Goal: Find specific page/section: Find specific page/section

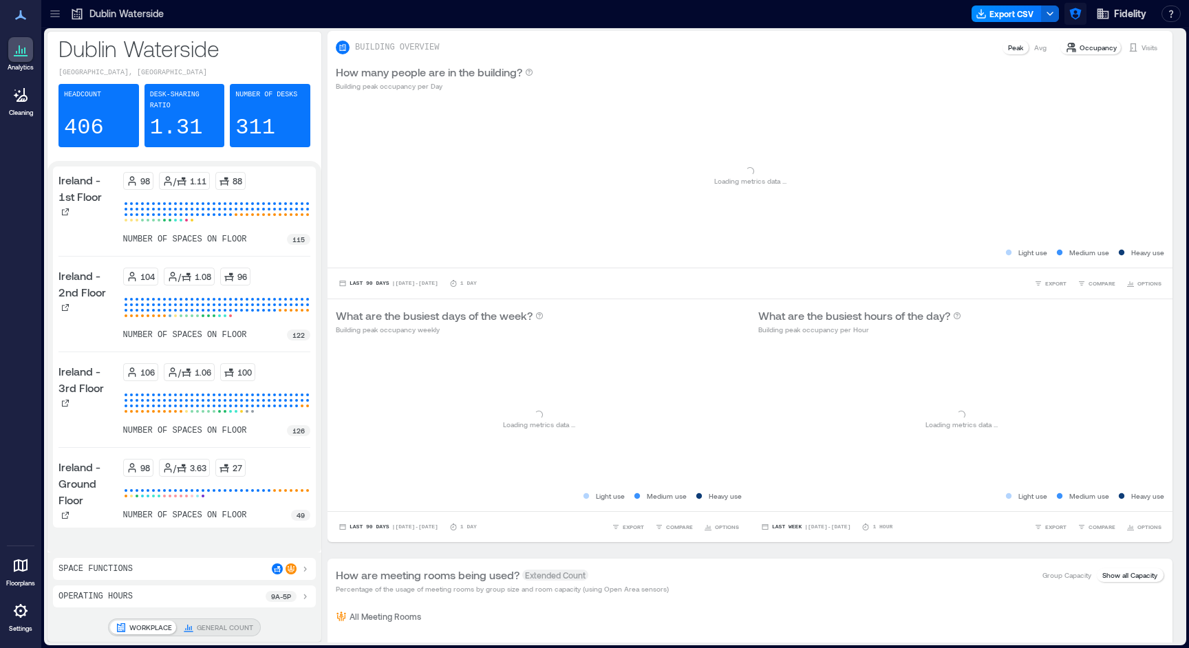
click at [1077, 12] on icon "button" at bounding box center [1075, 14] width 12 height 12
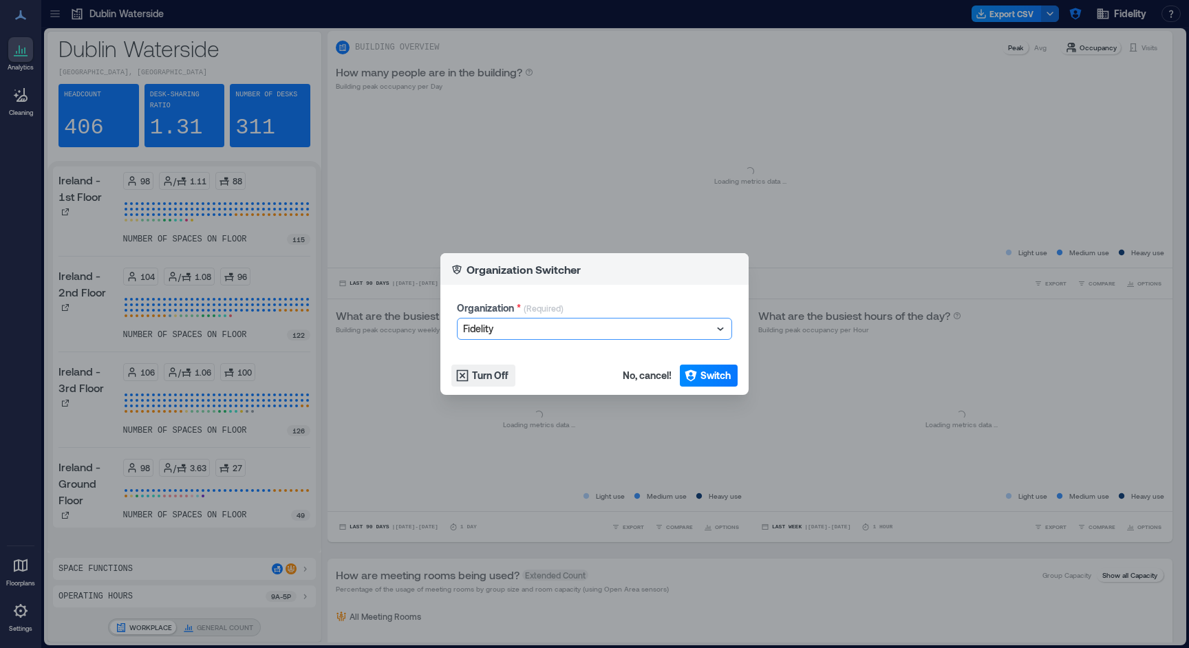
click at [634, 333] on div at bounding box center [587, 329] width 249 height 17
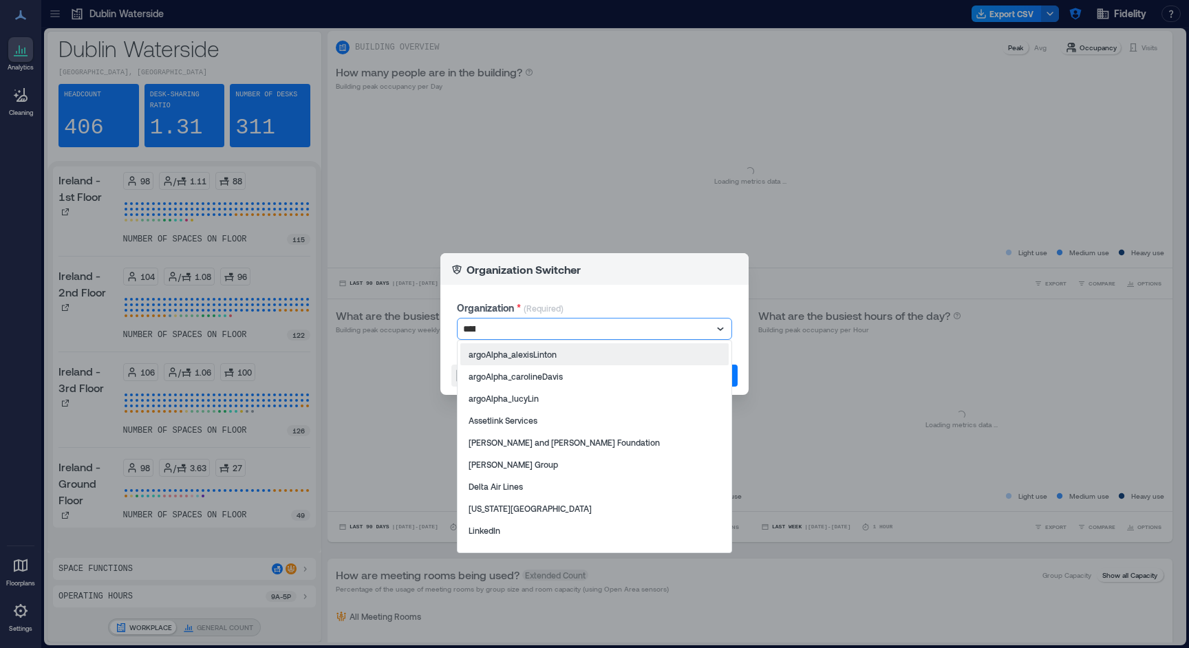
type input "******"
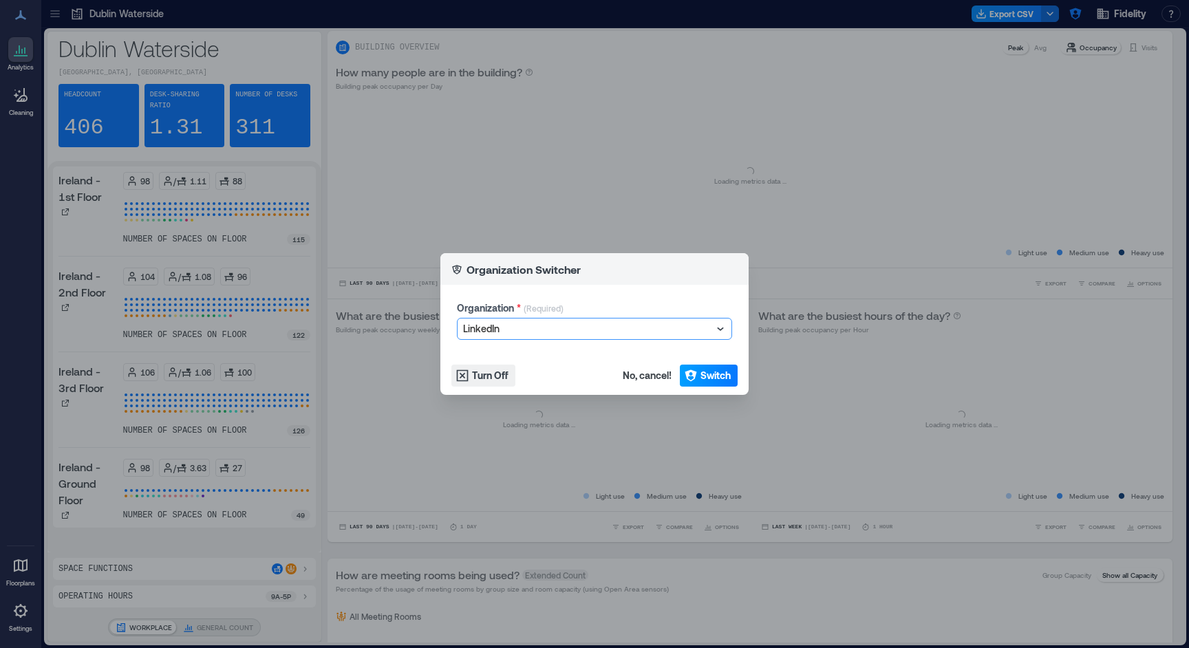
click at [706, 377] on span "Switch" at bounding box center [715, 376] width 30 height 14
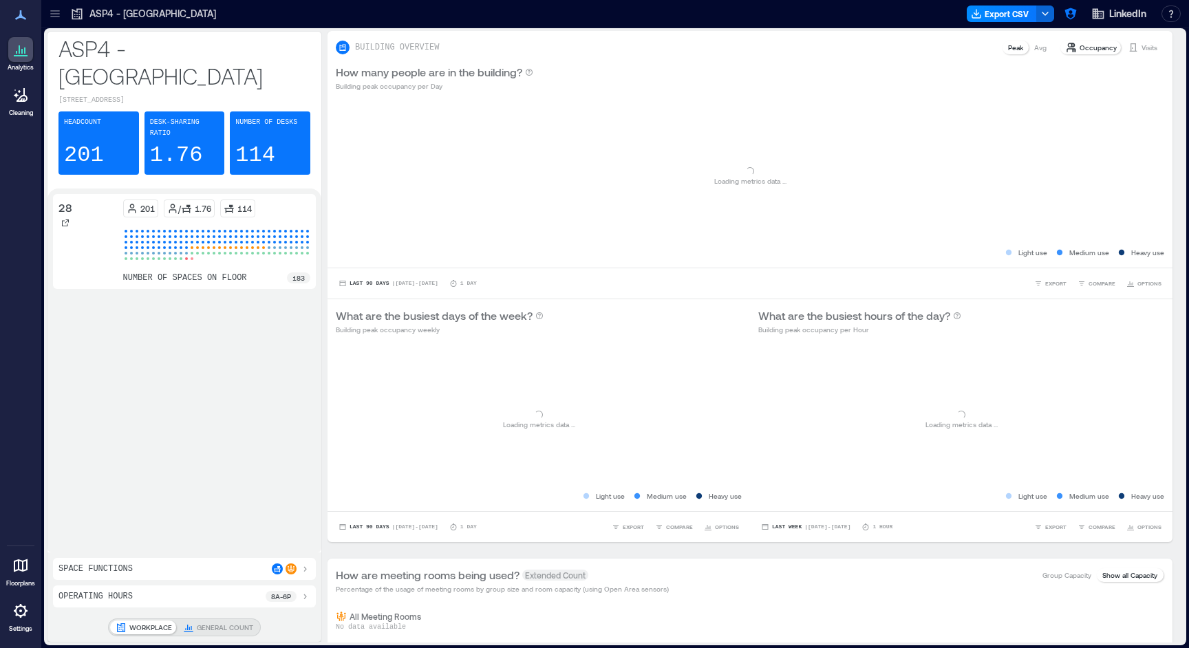
click at [58, 21] on div at bounding box center [55, 14] width 22 height 22
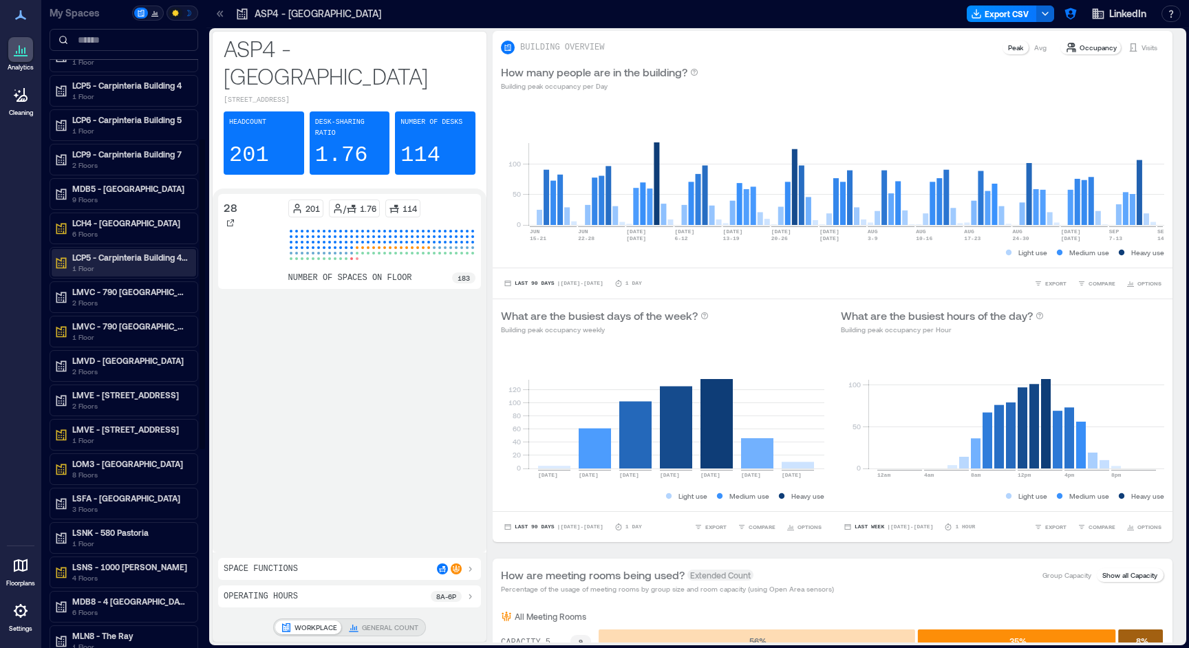
scroll to position [285, 0]
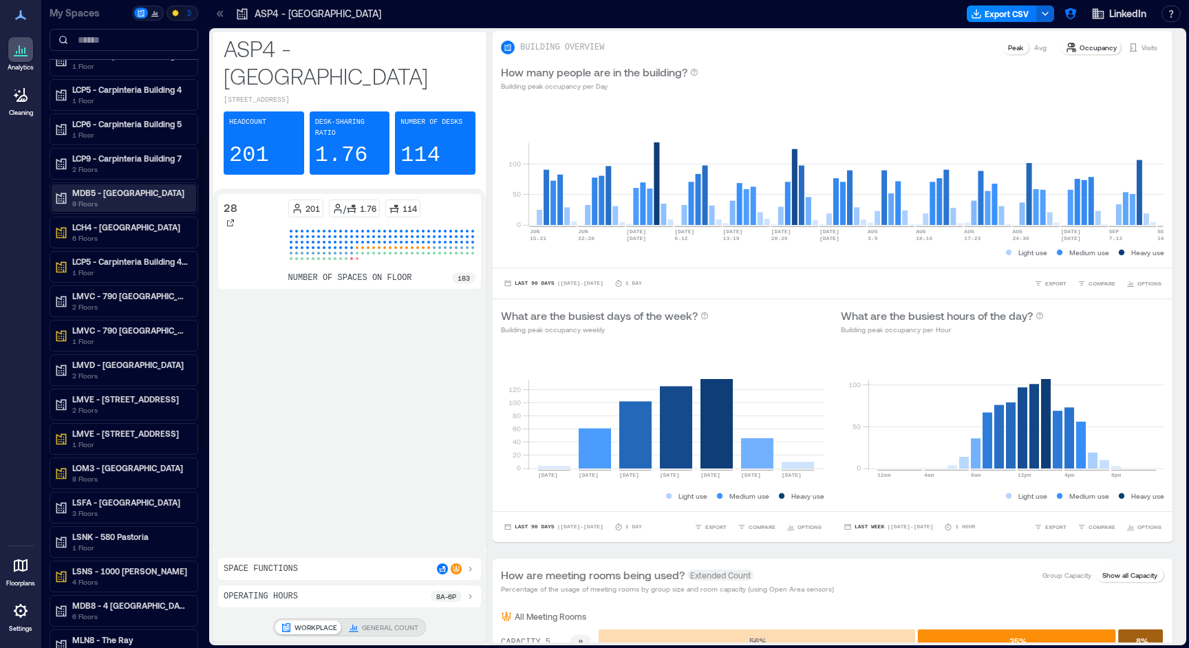
click at [129, 206] on p "9 Floors" at bounding box center [130, 203] width 116 height 11
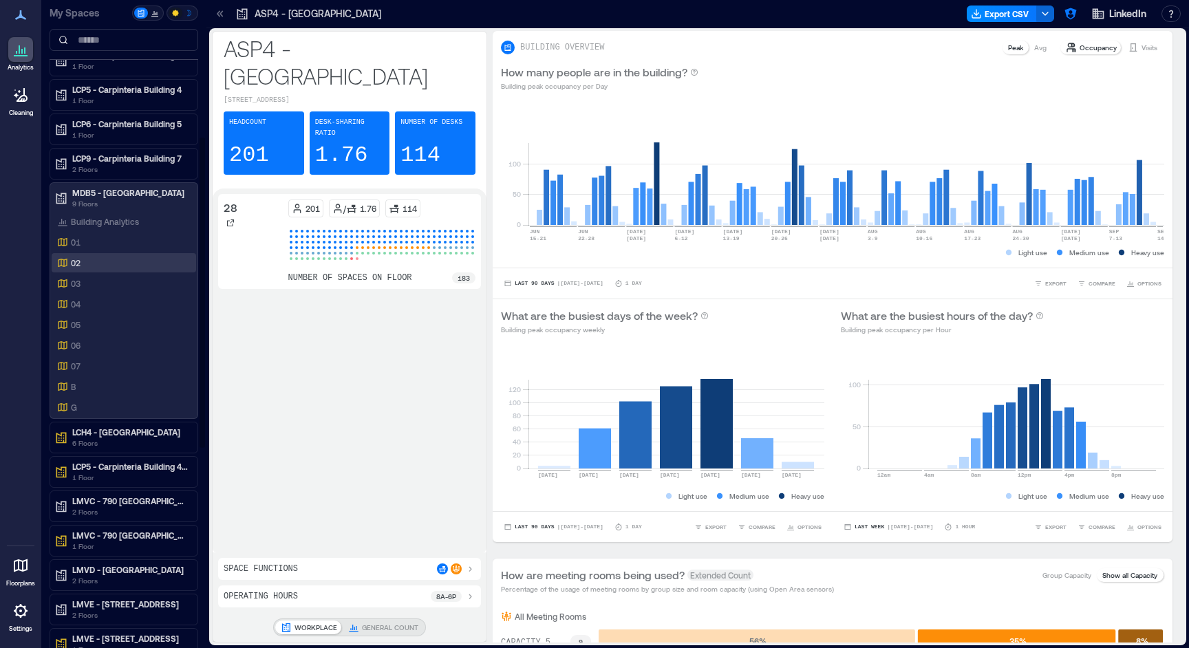
click at [97, 259] on div "02" at bounding box center [120, 263] width 133 height 14
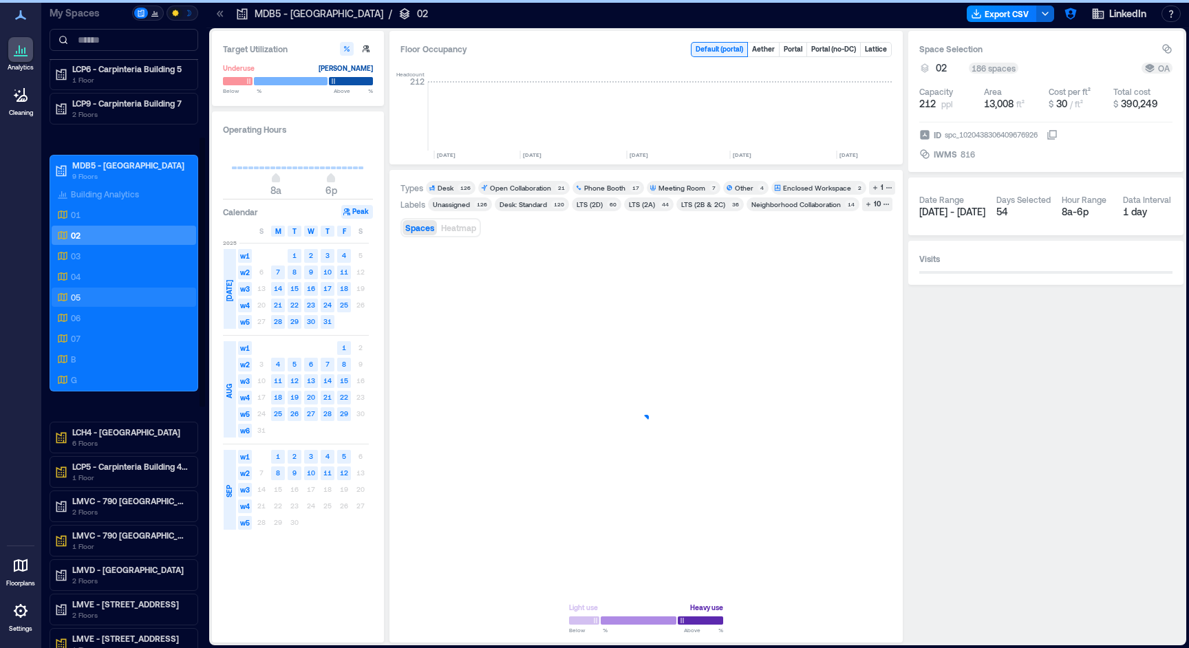
scroll to position [0, 2090]
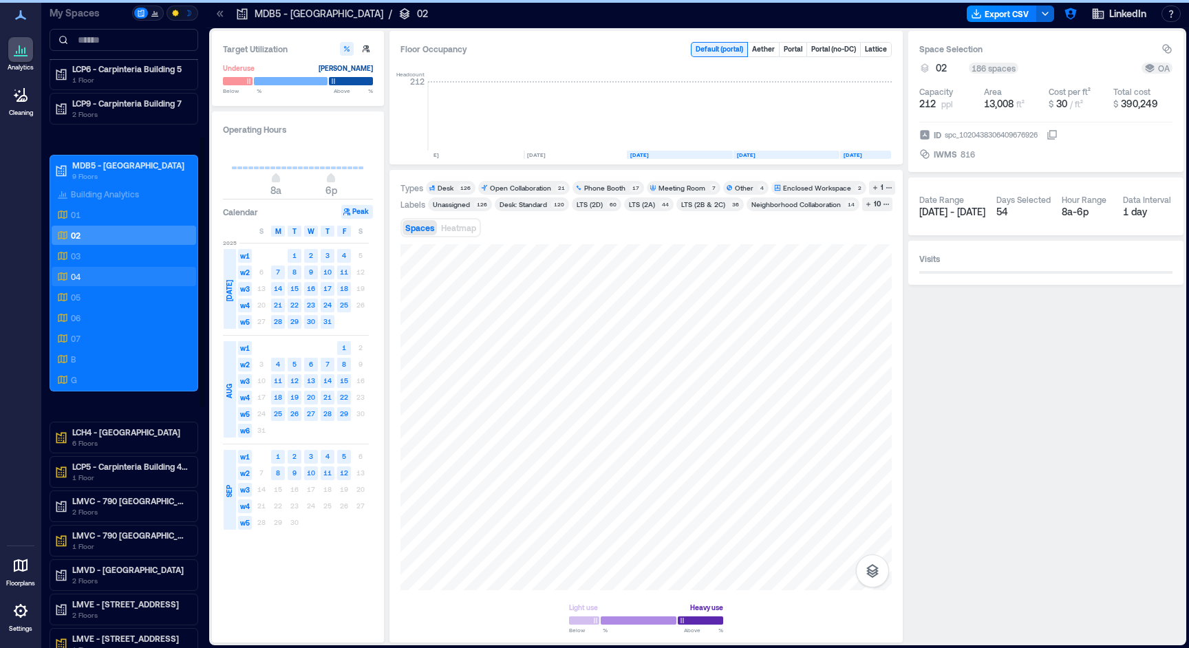
click at [98, 283] on div "04" at bounding box center [120, 277] width 133 height 14
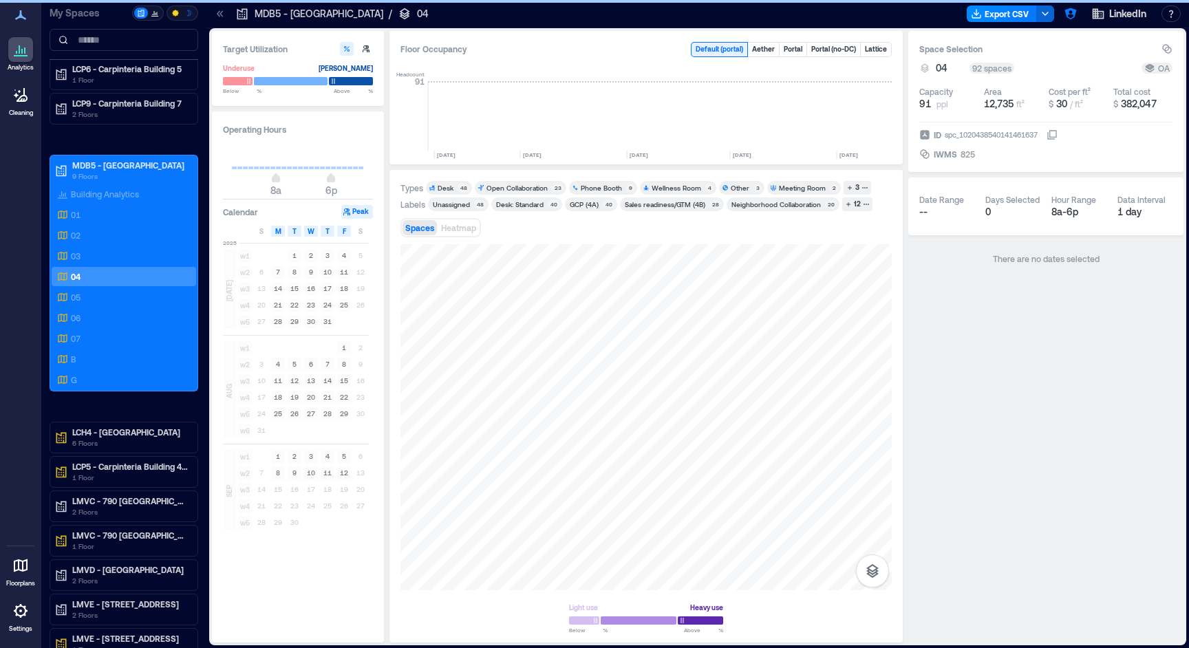
scroll to position [0, 2090]
click at [23, 564] on icon at bounding box center [21, 565] width 14 height 13
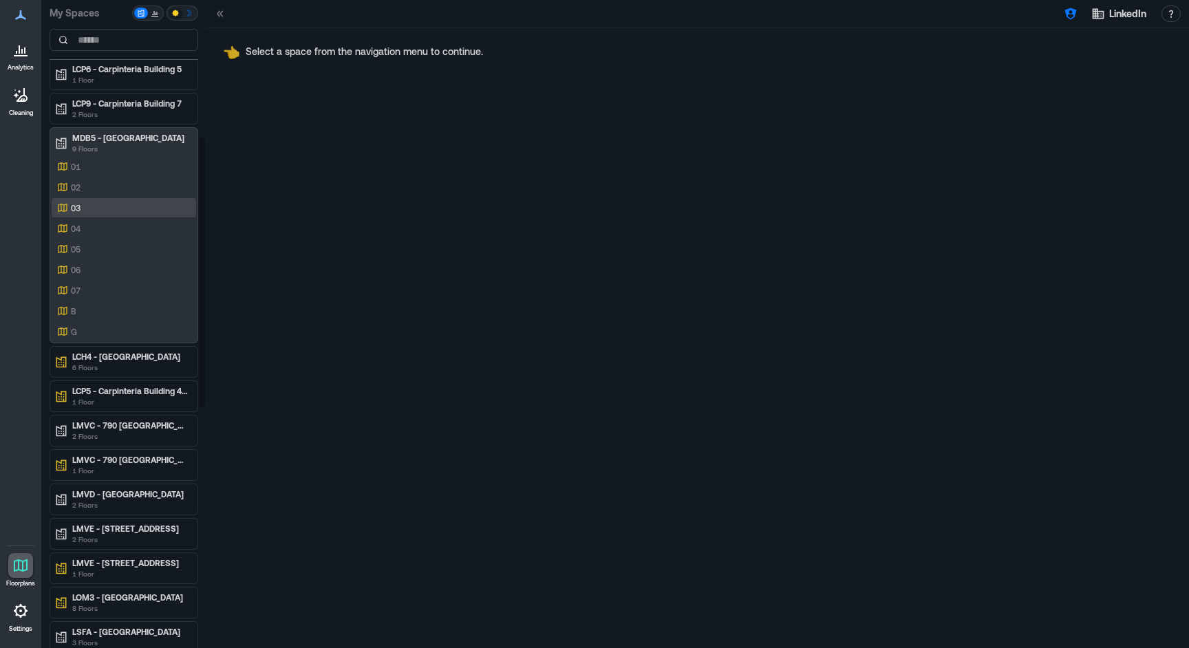
click at [167, 215] on div "03" at bounding box center [124, 207] width 144 height 19
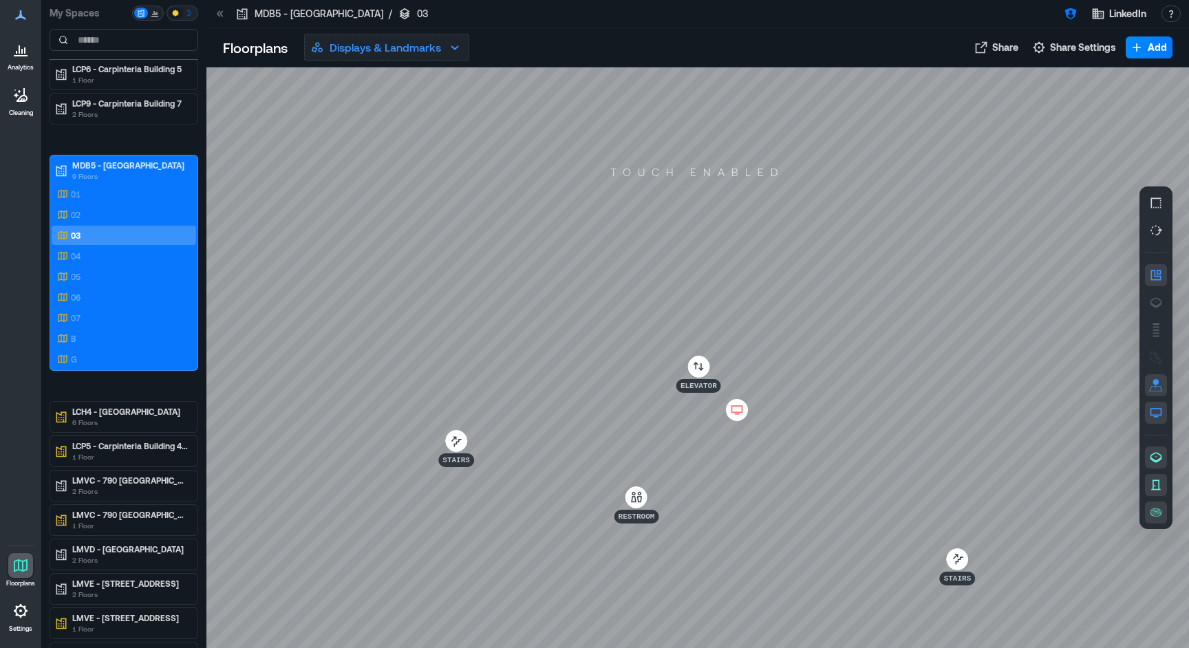
click at [460, 46] on icon "button" at bounding box center [454, 47] width 17 height 17
click at [686, 51] on div "Displays & Landmarks Displays & Landmarks Live Heatmap Live Availability Space …" at bounding box center [628, 48] width 649 height 28
click at [98, 259] on div "04" at bounding box center [120, 256] width 133 height 14
click at [91, 252] on div "04" at bounding box center [120, 256] width 133 height 14
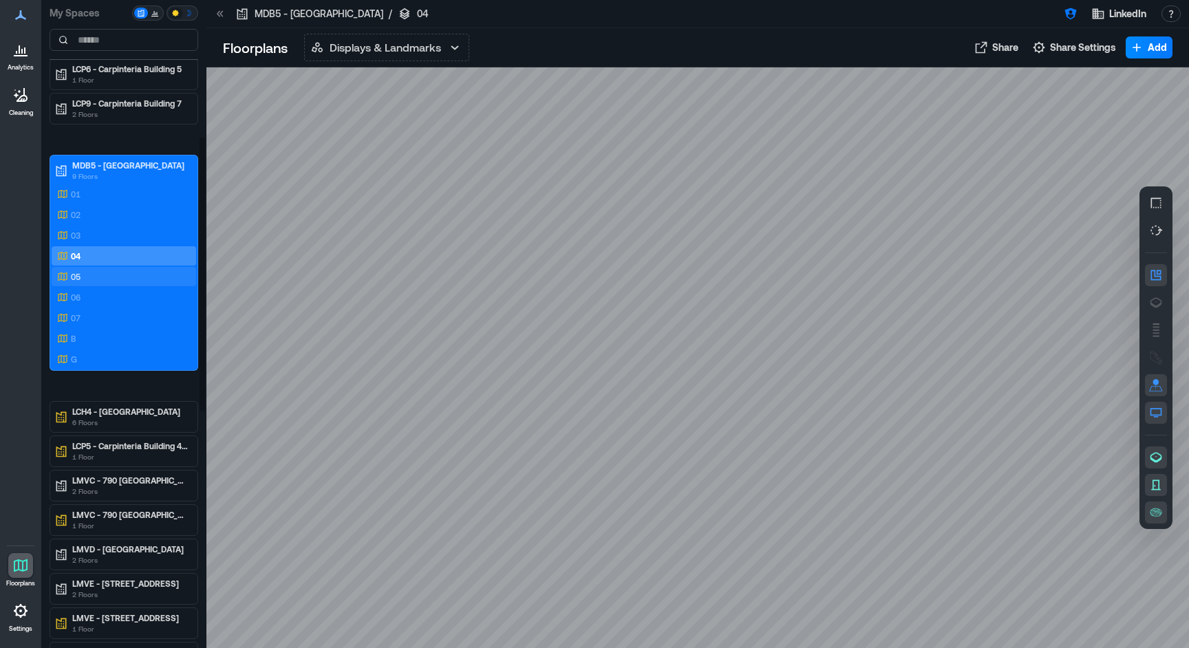
click at [109, 277] on div "05" at bounding box center [120, 277] width 133 height 14
